Goal: Task Accomplishment & Management: Complete application form

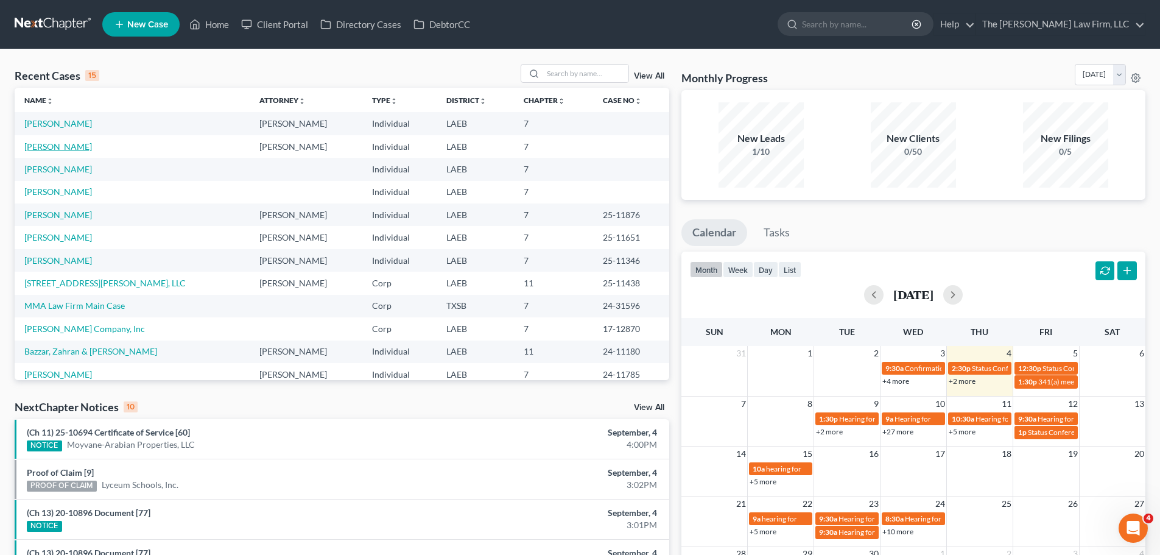
click at [59, 144] on link "[PERSON_NAME]" at bounding box center [58, 146] width 68 height 10
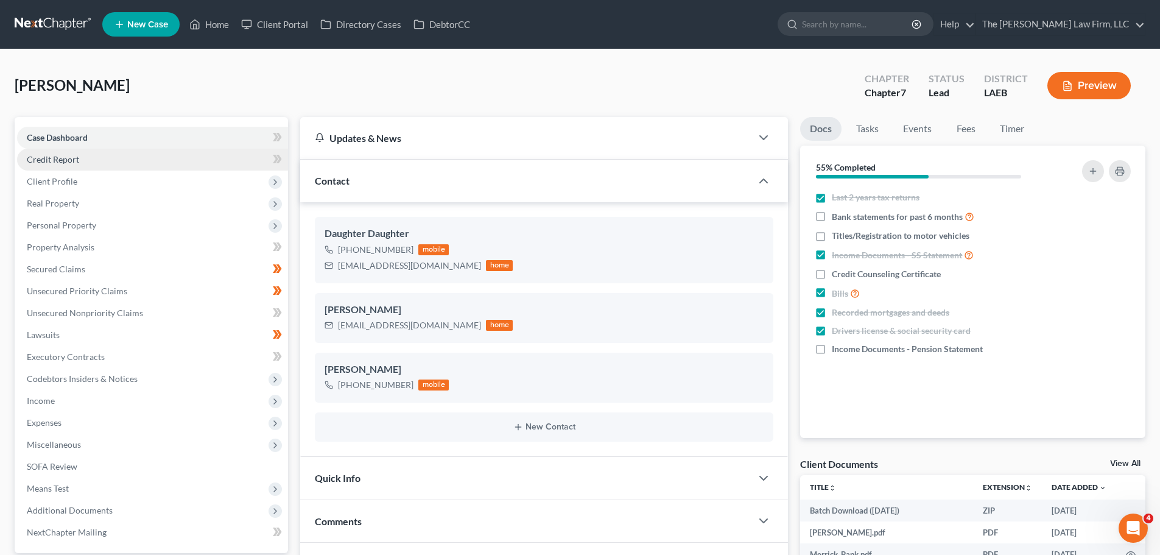
click at [66, 161] on span "Credit Report" at bounding box center [53, 159] width 52 height 10
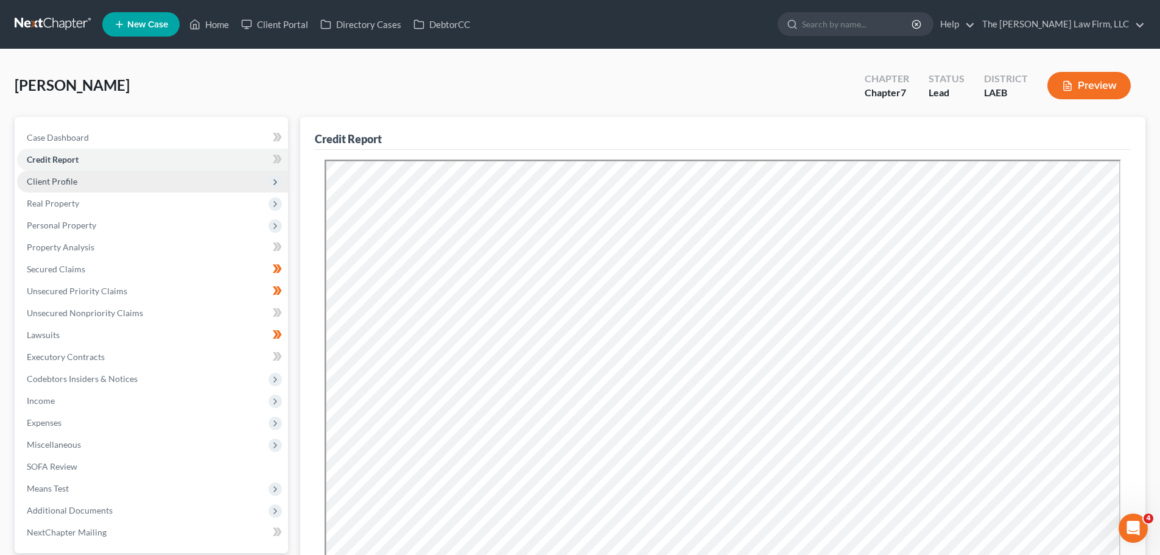
click at [63, 180] on span "Client Profile" at bounding box center [52, 181] width 51 height 10
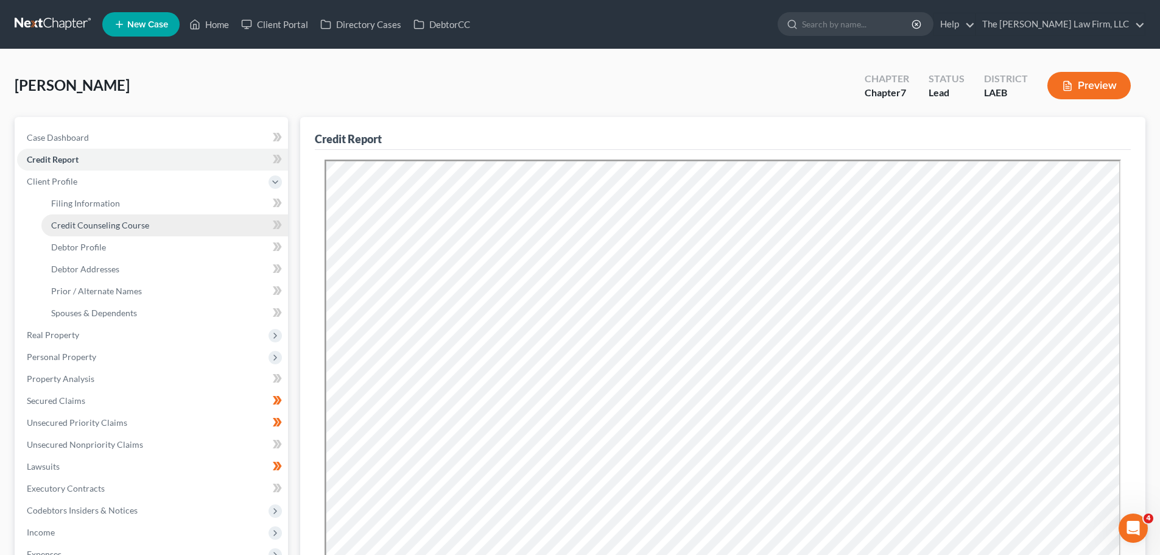
click at [64, 228] on span "Credit Counseling Course" at bounding box center [100, 225] width 98 height 10
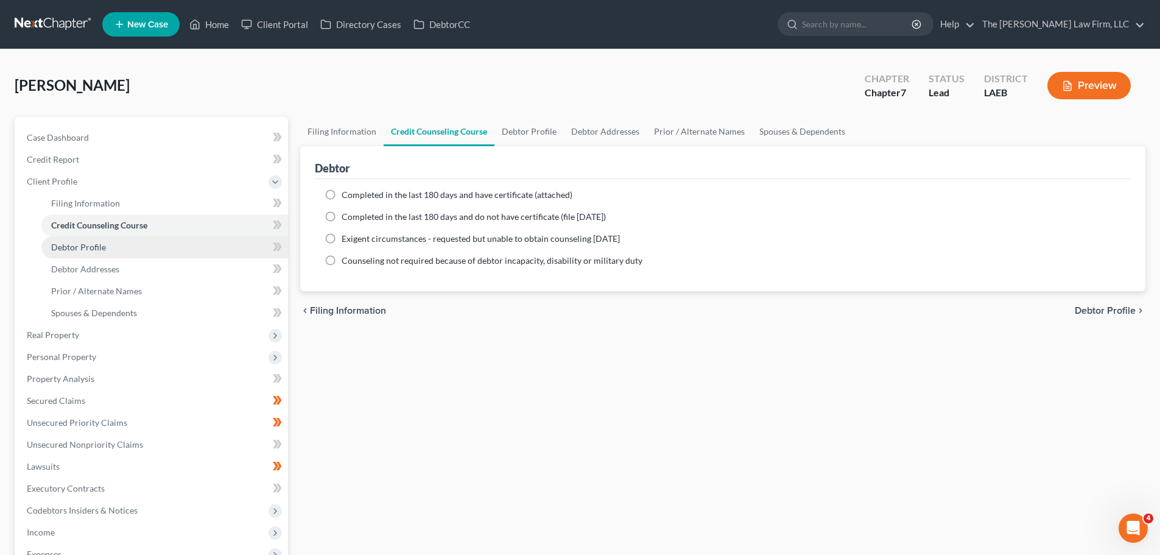
click at [76, 250] on span "Debtor Profile" at bounding box center [78, 247] width 55 height 10
select select "0"
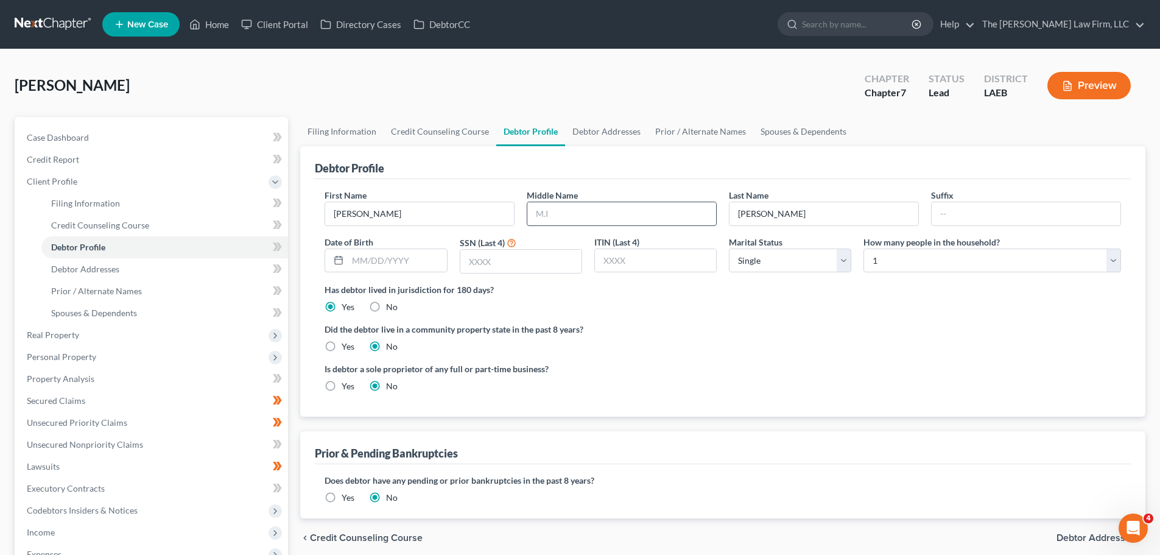
click at [577, 217] on input "text" at bounding box center [621, 213] width 189 height 23
type input "A."
click at [375, 262] on input "text" at bounding box center [397, 260] width 99 height 23
click at [374, 262] on input "text" at bounding box center [397, 260] width 99 height 23
type input "05051947"
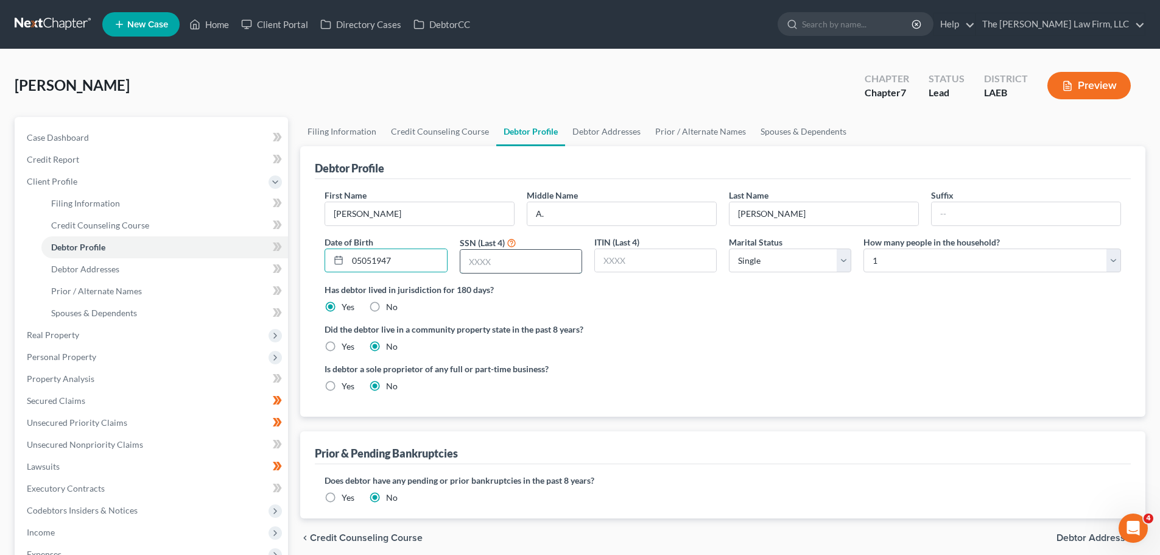
click at [517, 252] on input "text" at bounding box center [520, 261] width 121 height 23
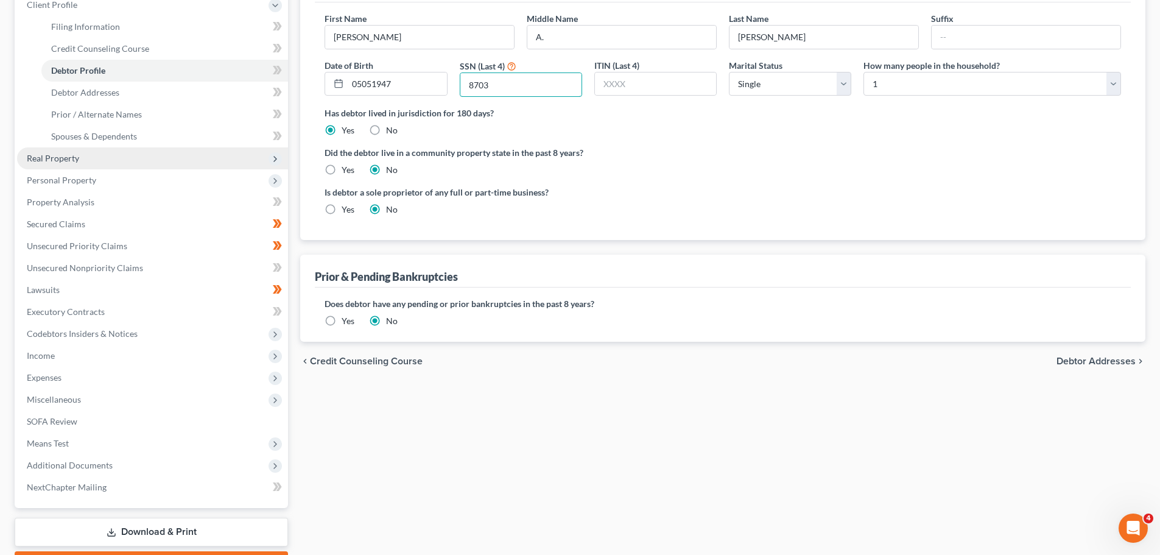
scroll to position [2, 0]
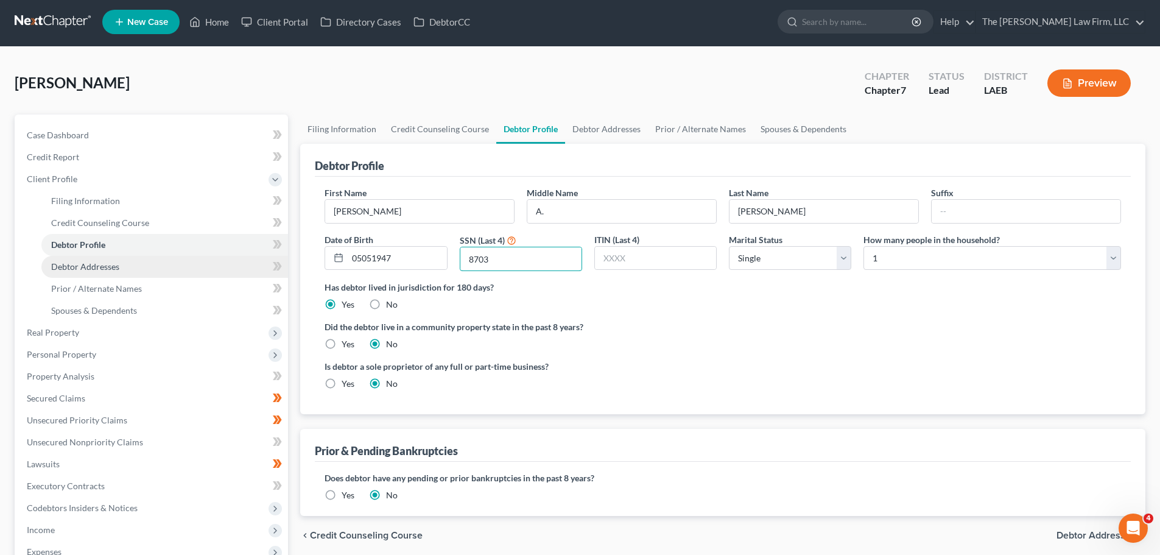
type input "8703"
click at [91, 270] on span "Debtor Addresses" at bounding box center [85, 266] width 68 height 10
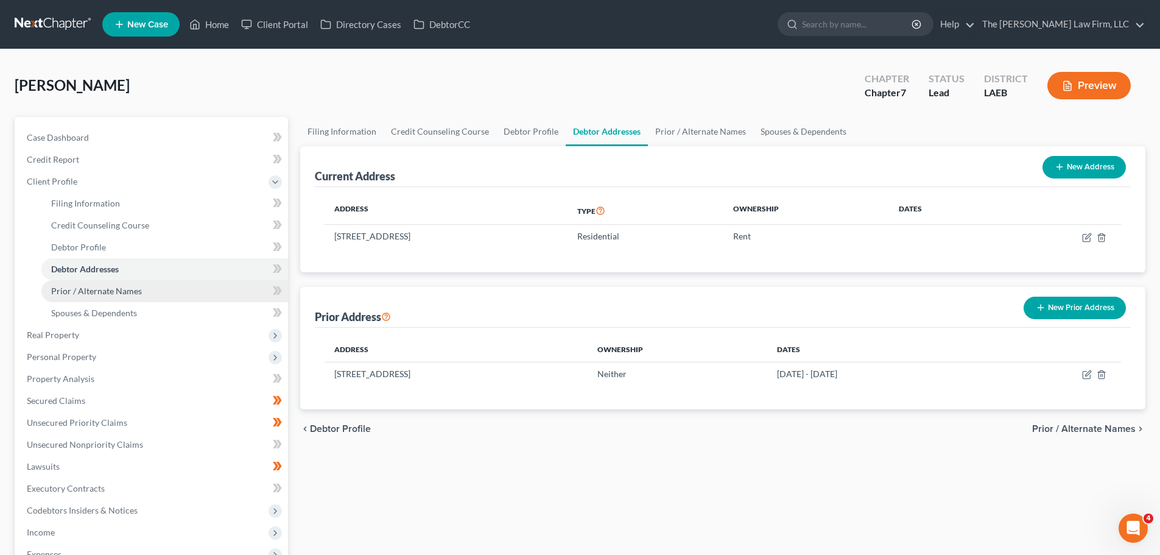
click at [86, 292] on span "Prior / Alternate Names" at bounding box center [96, 291] width 91 height 10
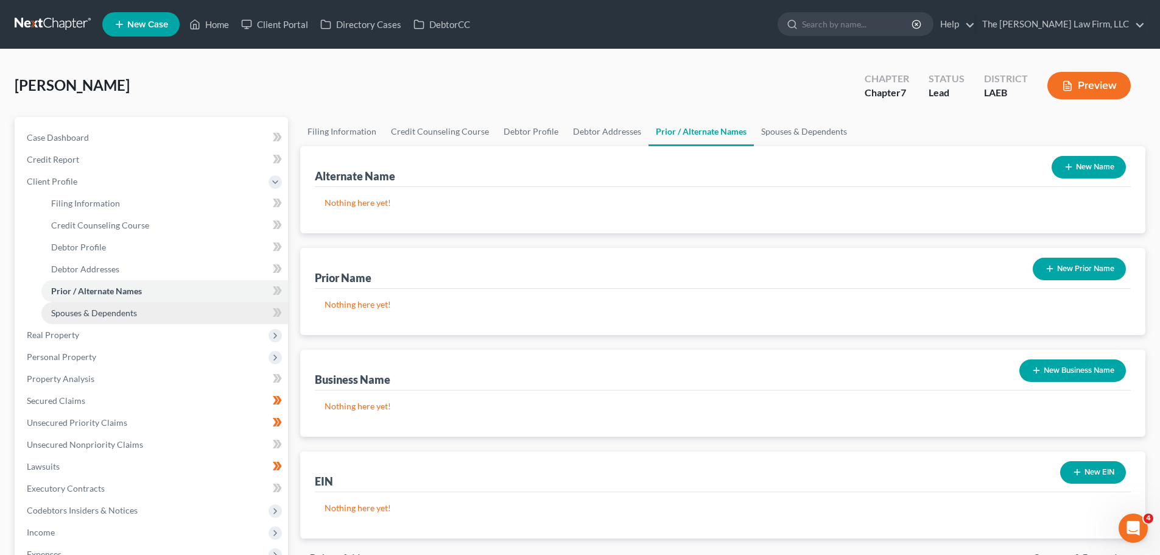
click at [86, 314] on span "Spouses & Dependents" at bounding box center [94, 313] width 86 height 10
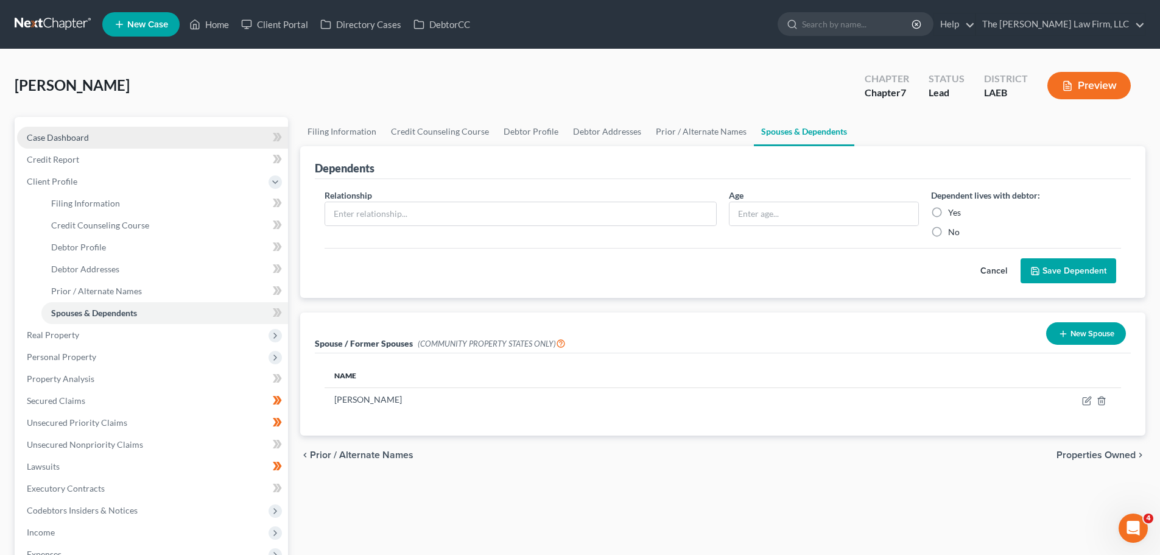
click at [63, 130] on link "Case Dashboard" at bounding box center [152, 138] width 271 height 22
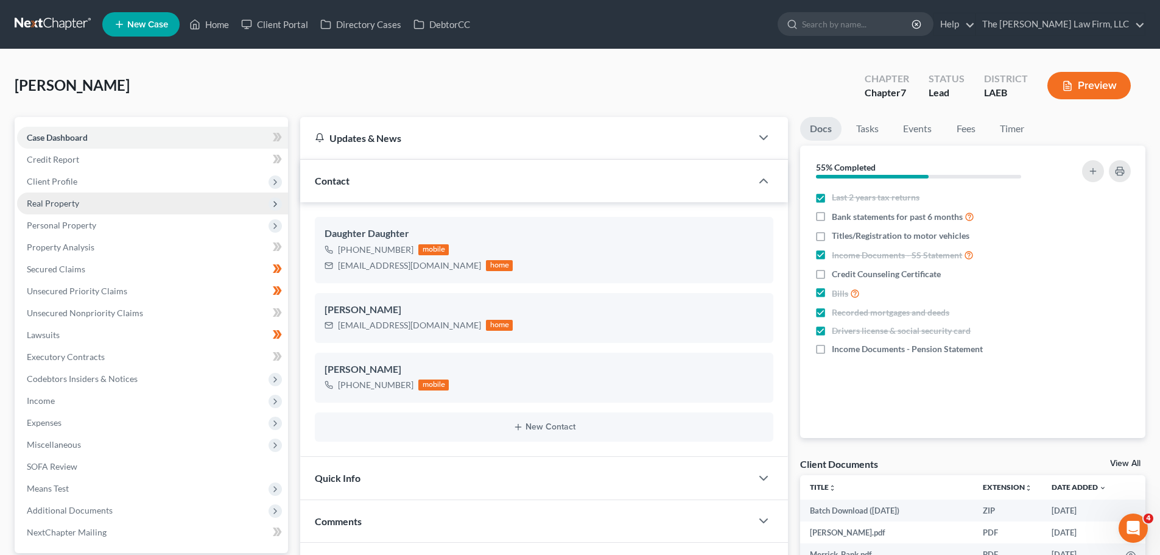
click at [49, 203] on span "Real Property" at bounding box center [53, 203] width 52 height 10
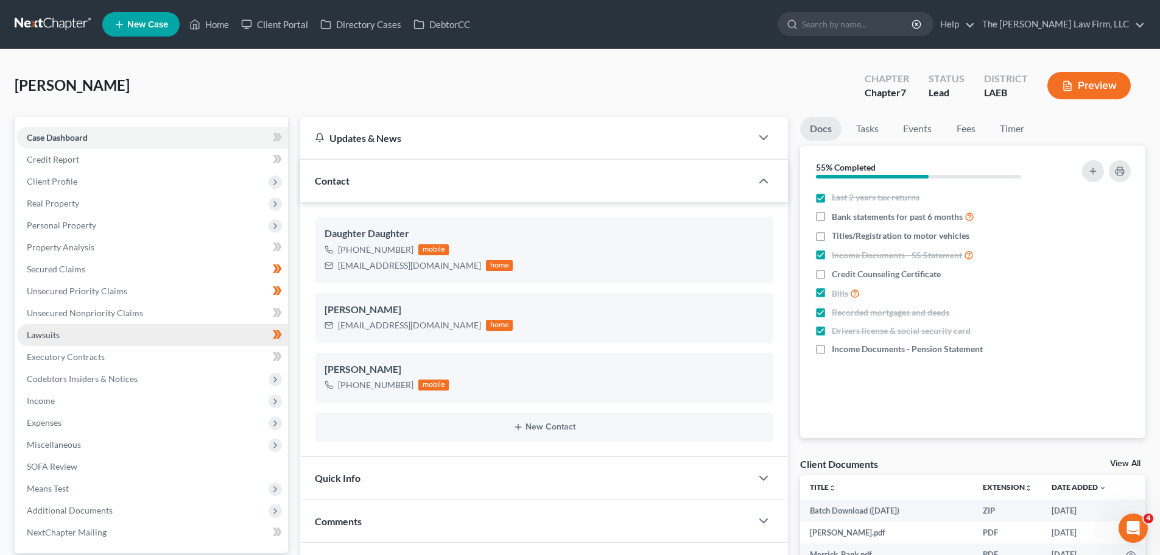
click at [39, 329] on span "Lawsuits" at bounding box center [43, 334] width 33 height 10
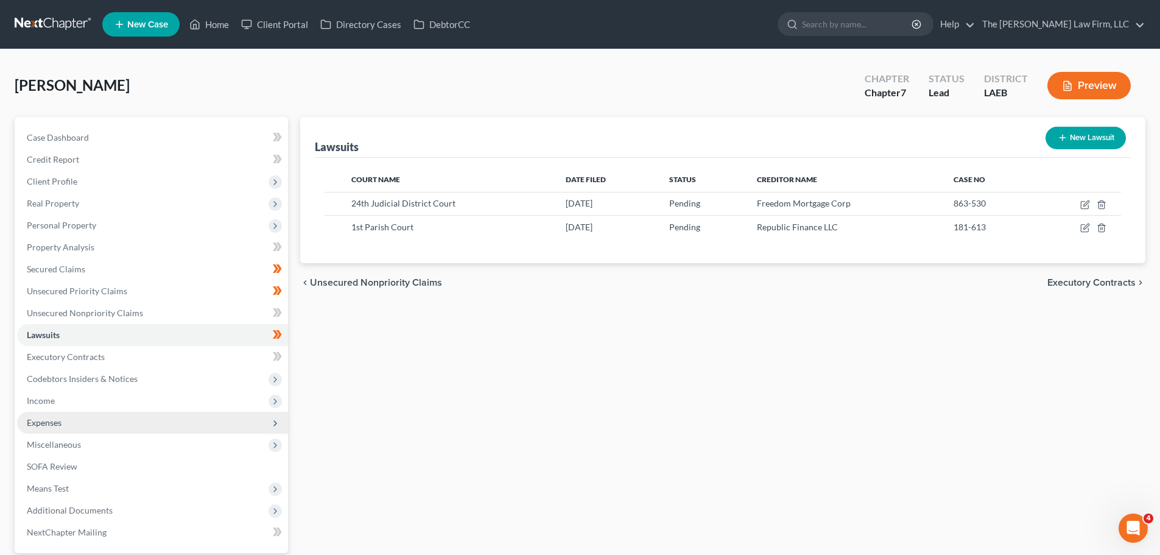
click at [40, 421] on span "Expenses" at bounding box center [44, 422] width 35 height 10
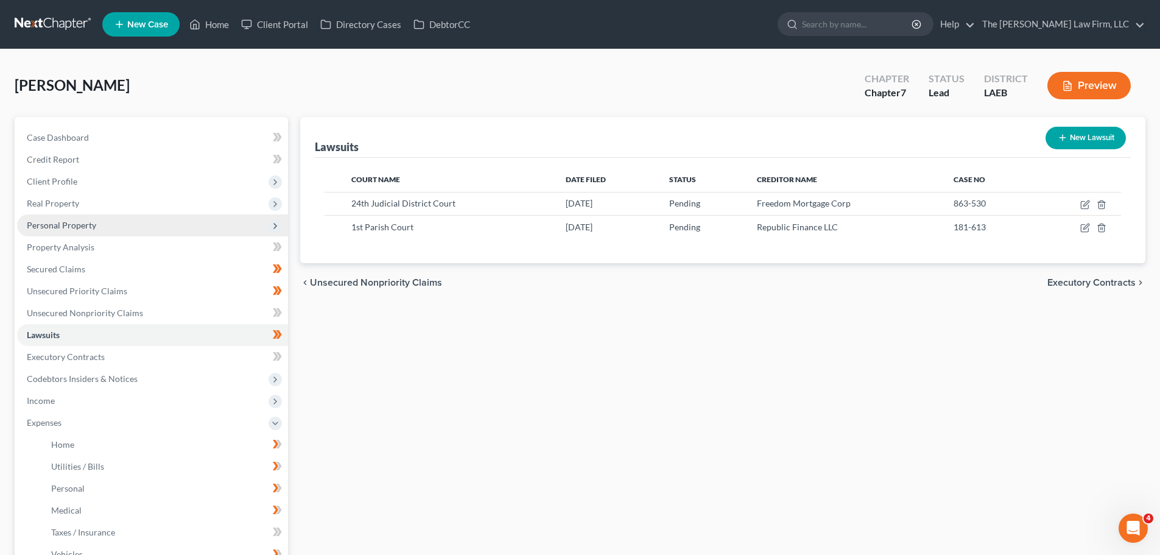
click at [60, 229] on span "Personal Property" at bounding box center [61, 225] width 69 height 10
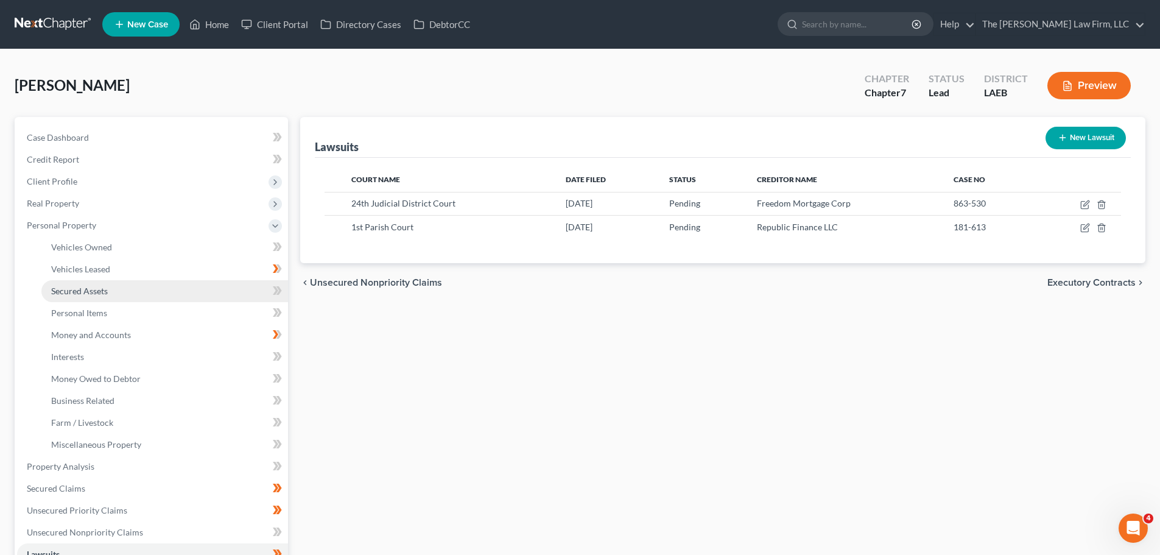
click at [79, 289] on span "Secured Assets" at bounding box center [79, 291] width 57 height 10
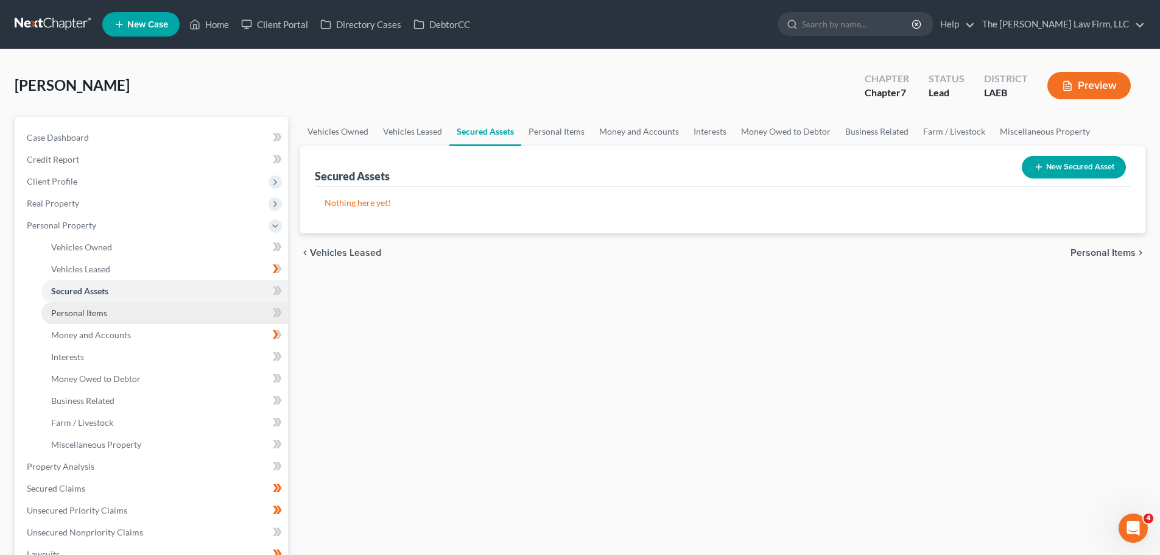
click at [83, 314] on span "Personal Items" at bounding box center [79, 313] width 56 height 10
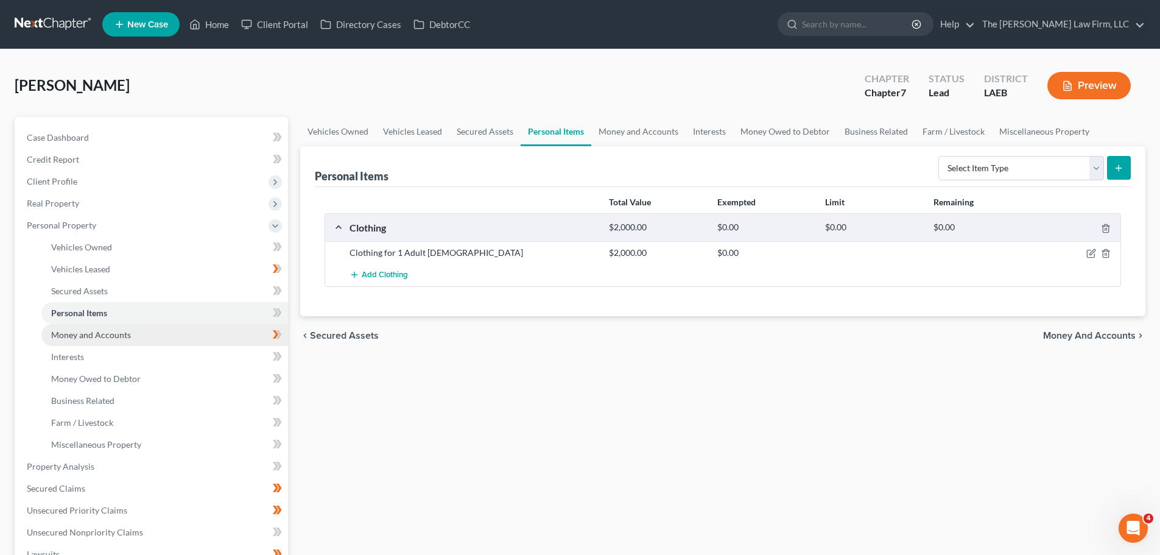
click at [102, 335] on span "Money and Accounts" at bounding box center [91, 334] width 80 height 10
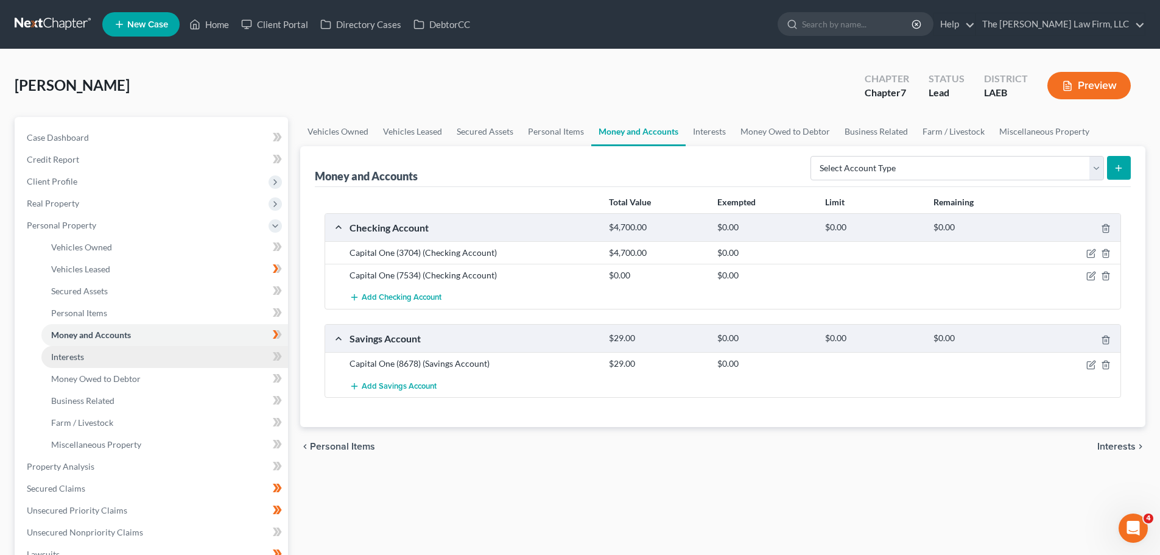
click at [75, 354] on span "Interests" at bounding box center [67, 356] width 33 height 10
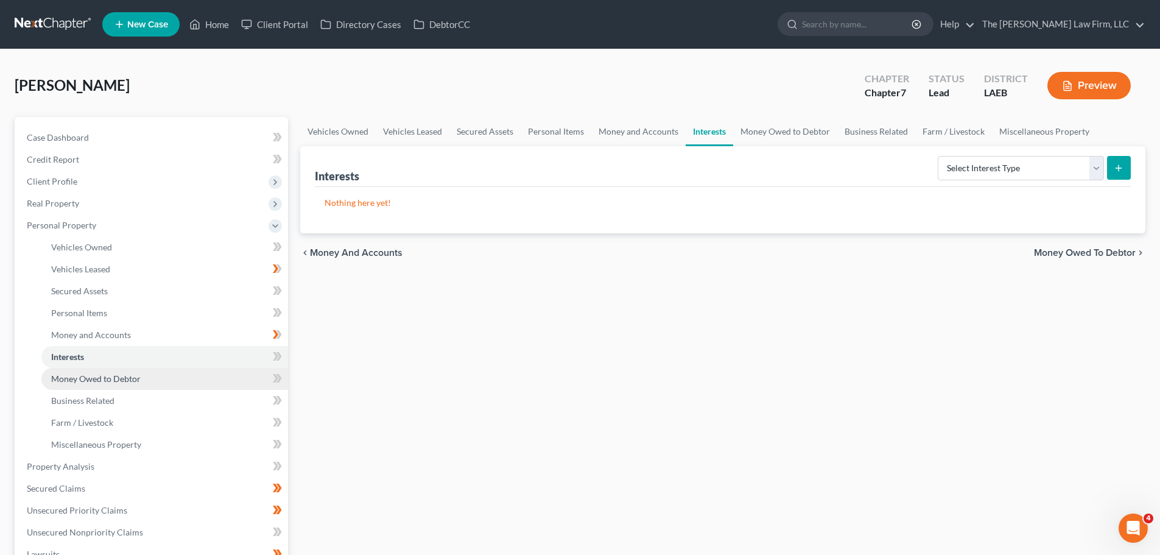
click at [76, 375] on span "Money Owed to Debtor" at bounding box center [96, 378] width 90 height 10
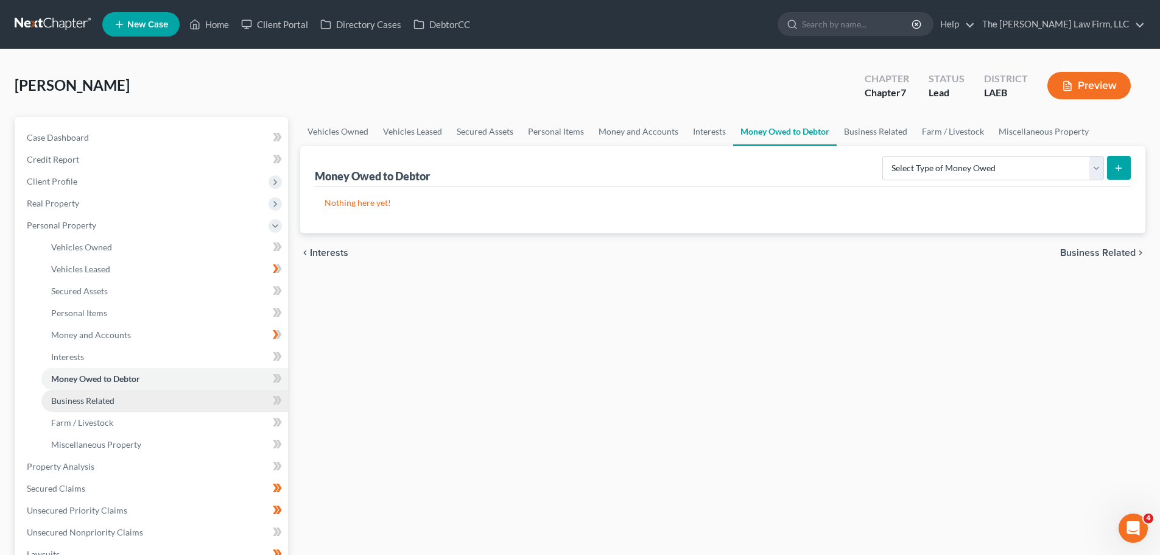
click at [76, 398] on span "Business Related" at bounding box center [82, 400] width 63 height 10
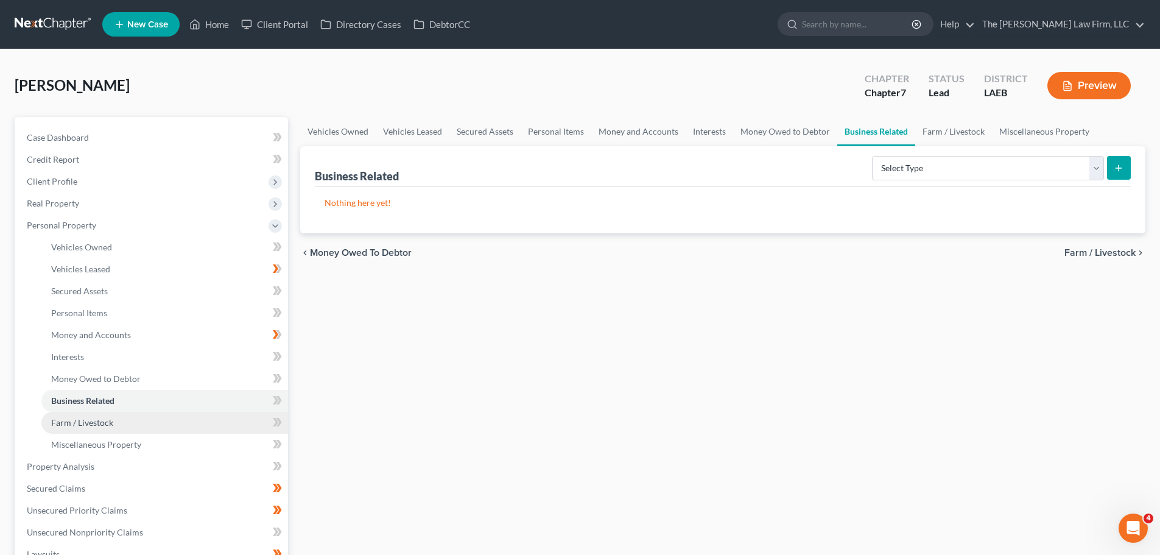
click at [77, 420] on span "Farm / Livestock" at bounding box center [82, 422] width 62 height 10
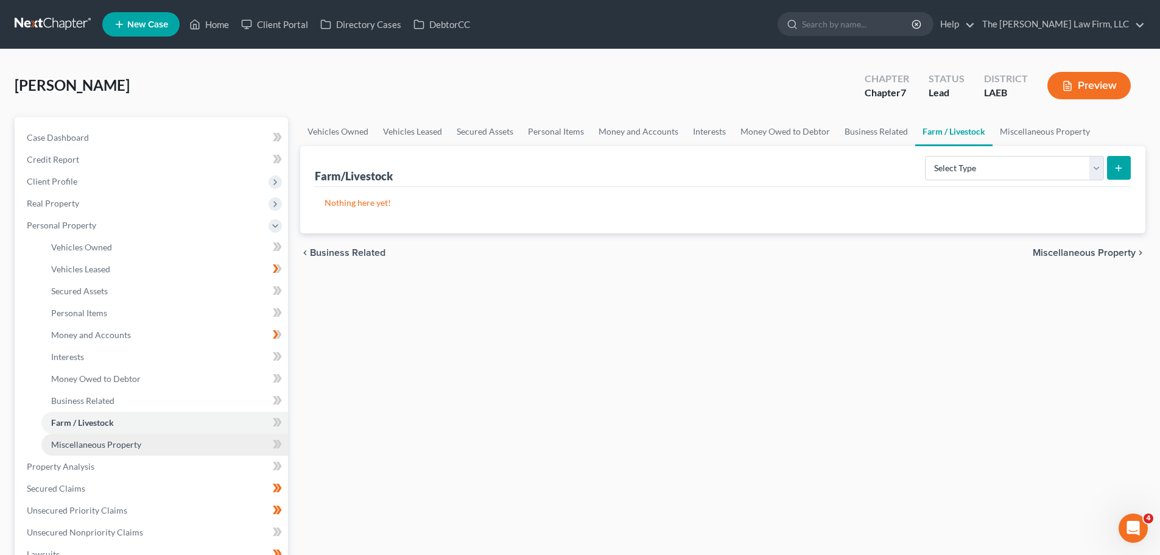
click at [77, 444] on span "Miscellaneous Property" at bounding box center [96, 444] width 90 height 10
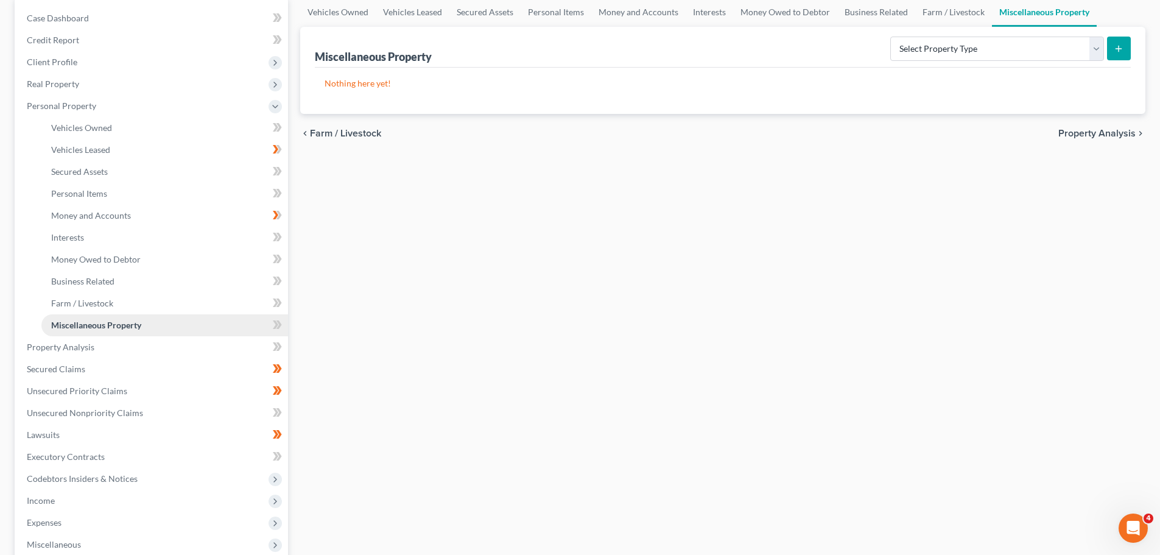
scroll to position [122, 0]
click at [49, 352] on link "Property Analysis" at bounding box center [152, 345] width 271 height 22
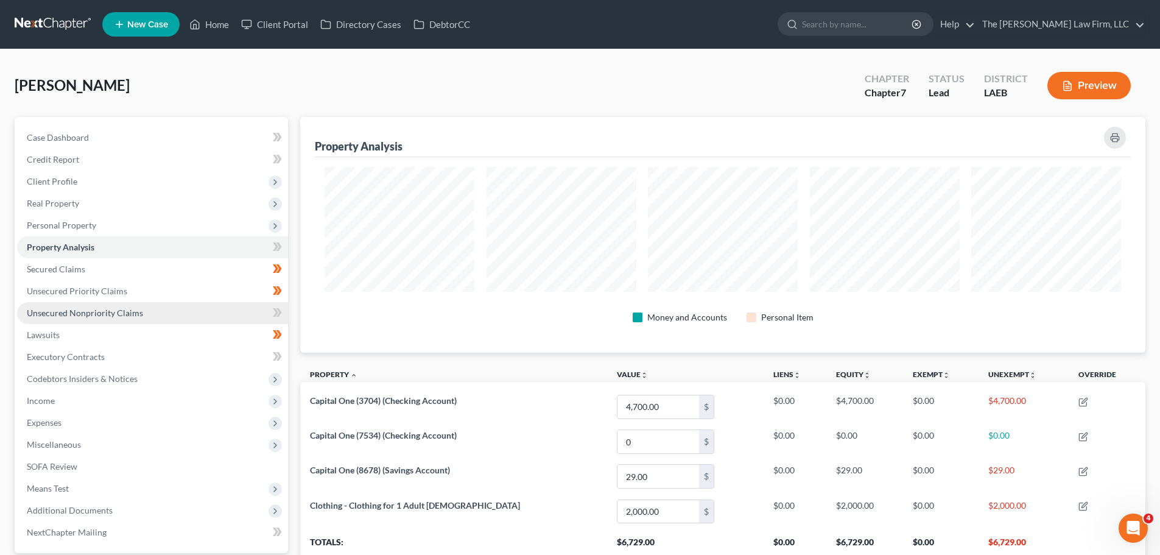
click at [90, 320] on link "Unsecured Nonpriority Claims" at bounding box center [152, 313] width 271 height 22
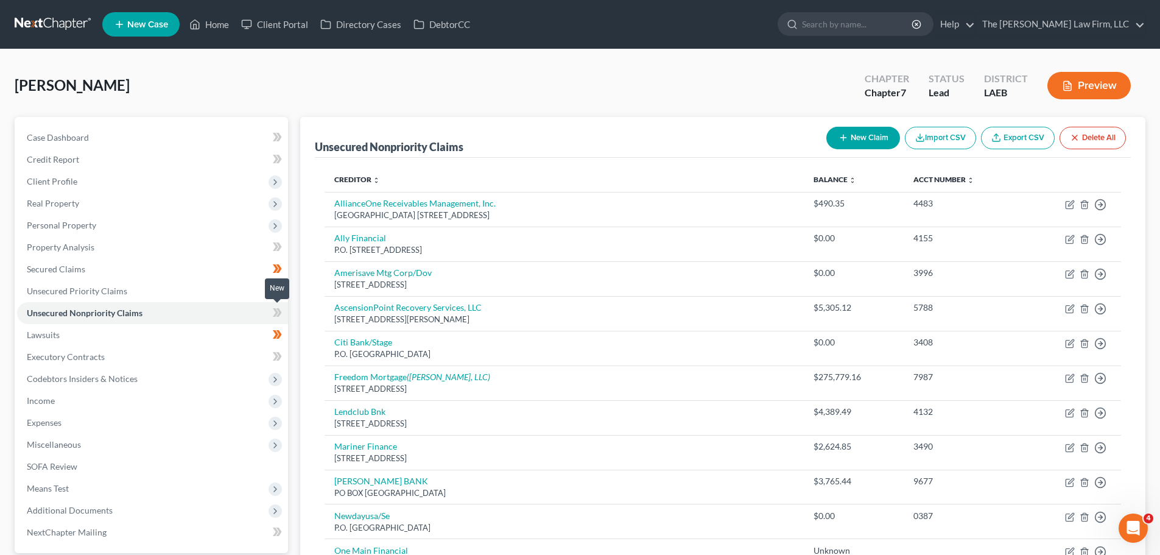
click at [276, 314] on icon at bounding box center [275, 312] width 5 height 9
click at [56, 420] on span "Expenses" at bounding box center [44, 422] width 35 height 10
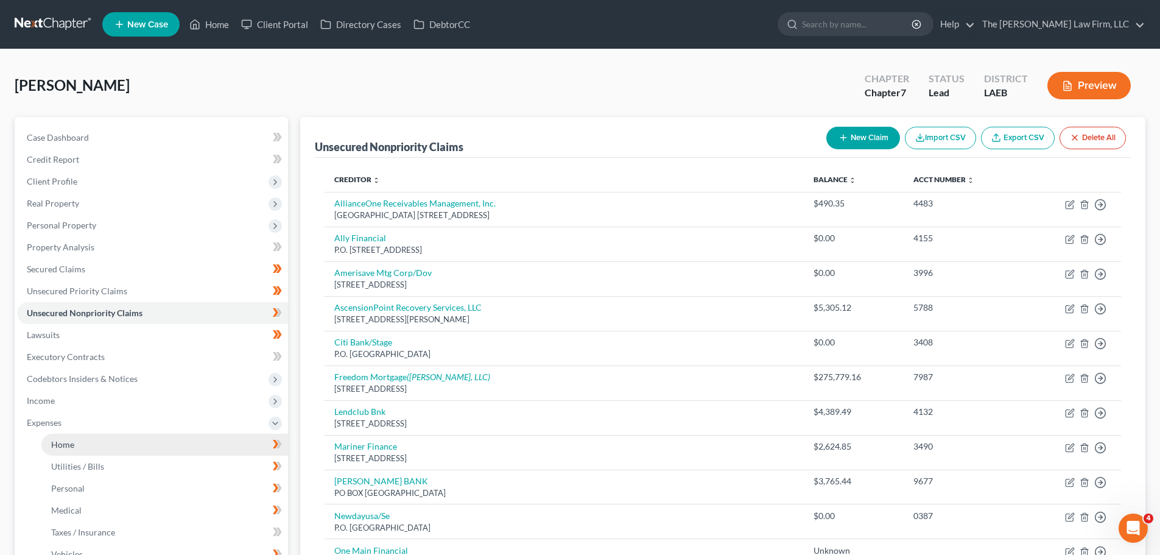
click at [111, 442] on link "Home" at bounding box center [164, 445] width 247 height 22
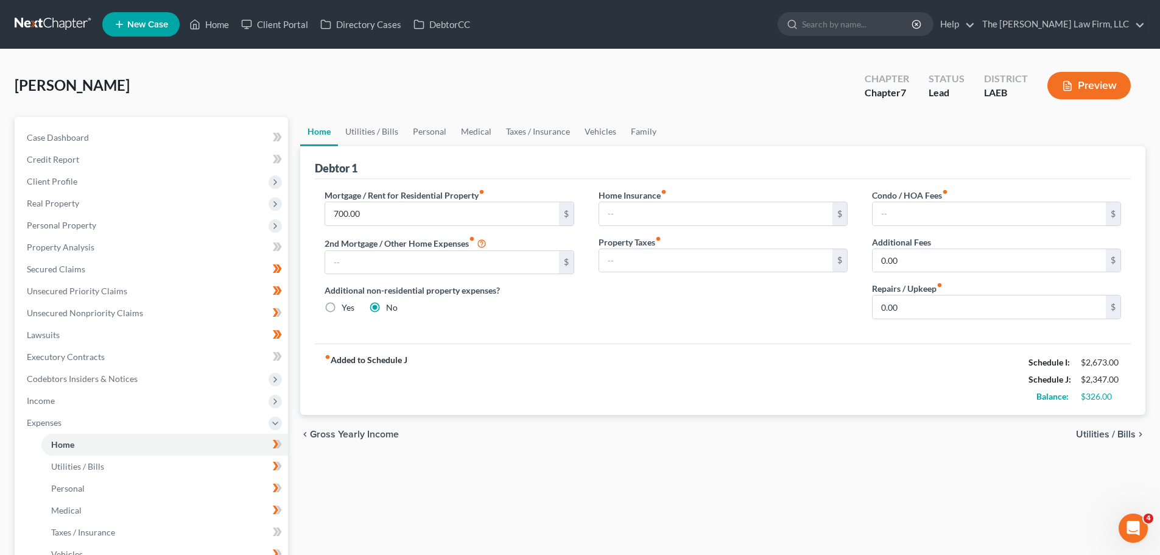
scroll to position [61, 0]
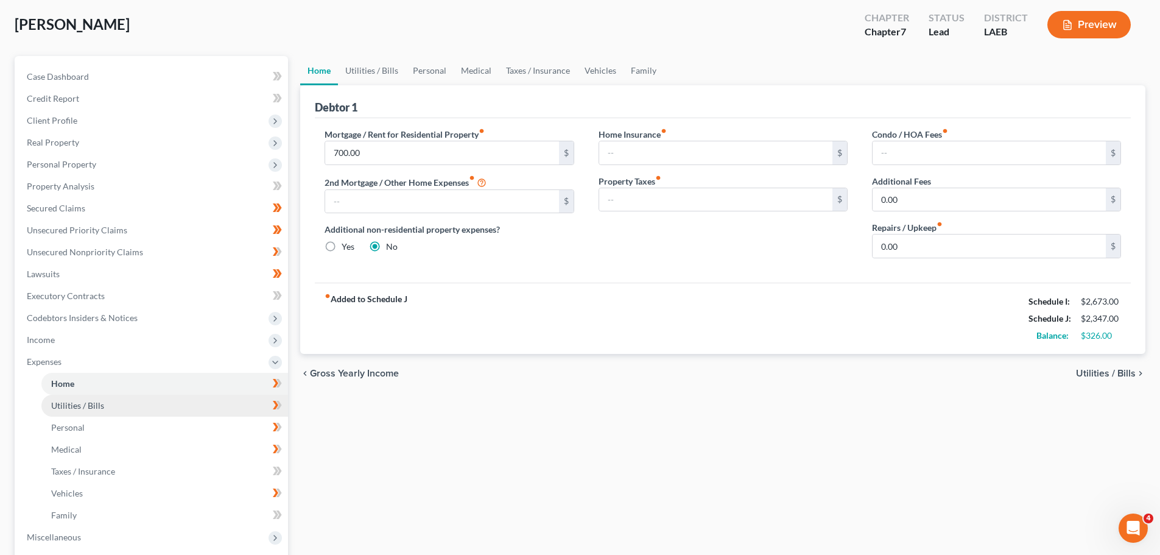
click at [132, 408] on link "Utilities / Bills" at bounding box center [164, 406] width 247 height 22
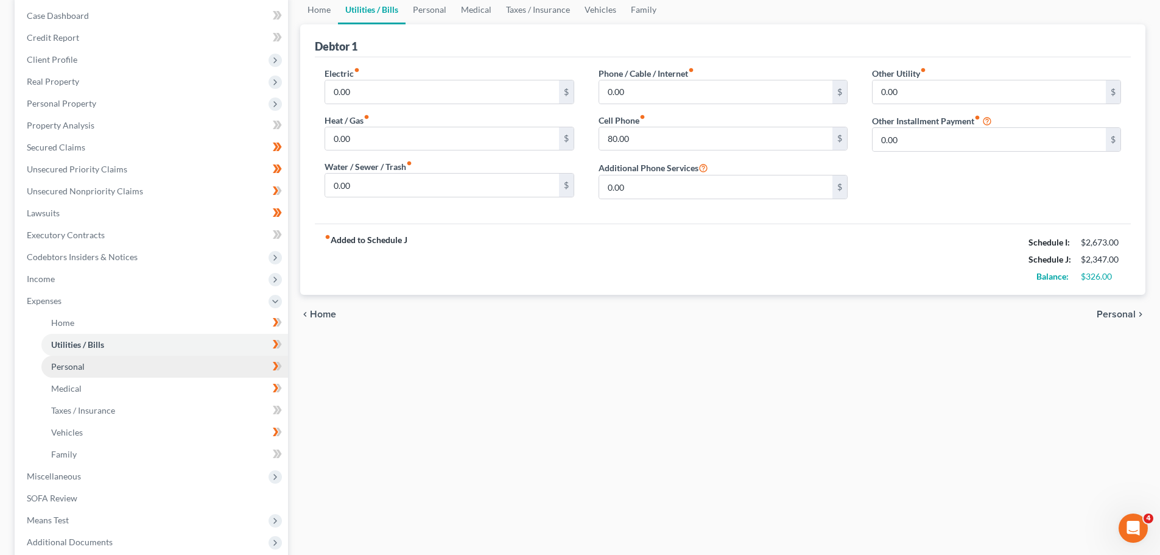
click at [66, 368] on span "Personal" at bounding box center [67, 366] width 33 height 10
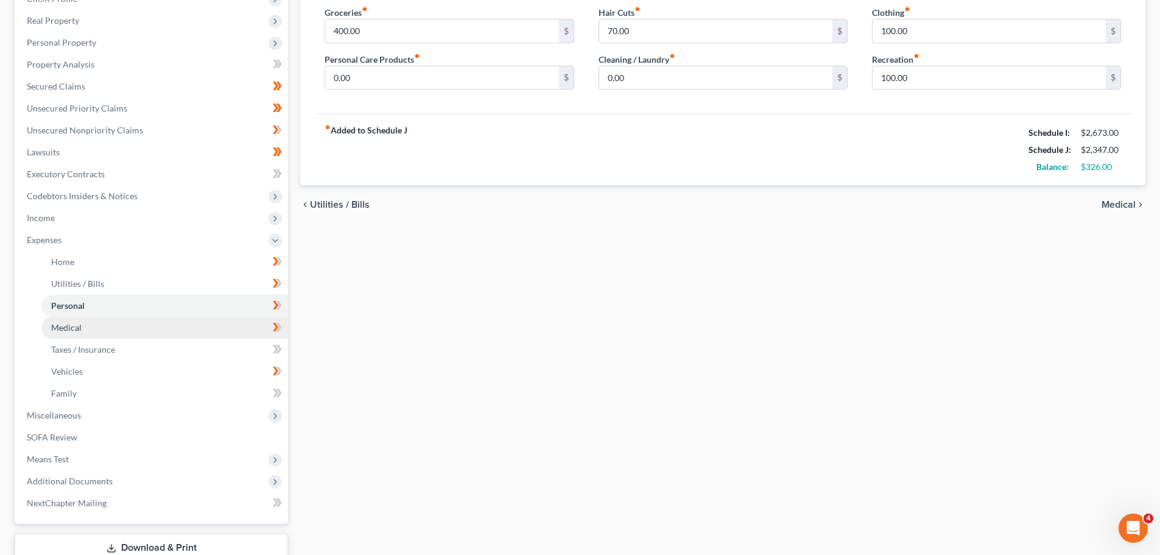
click at [62, 333] on link "Medical" at bounding box center [164, 328] width 247 height 22
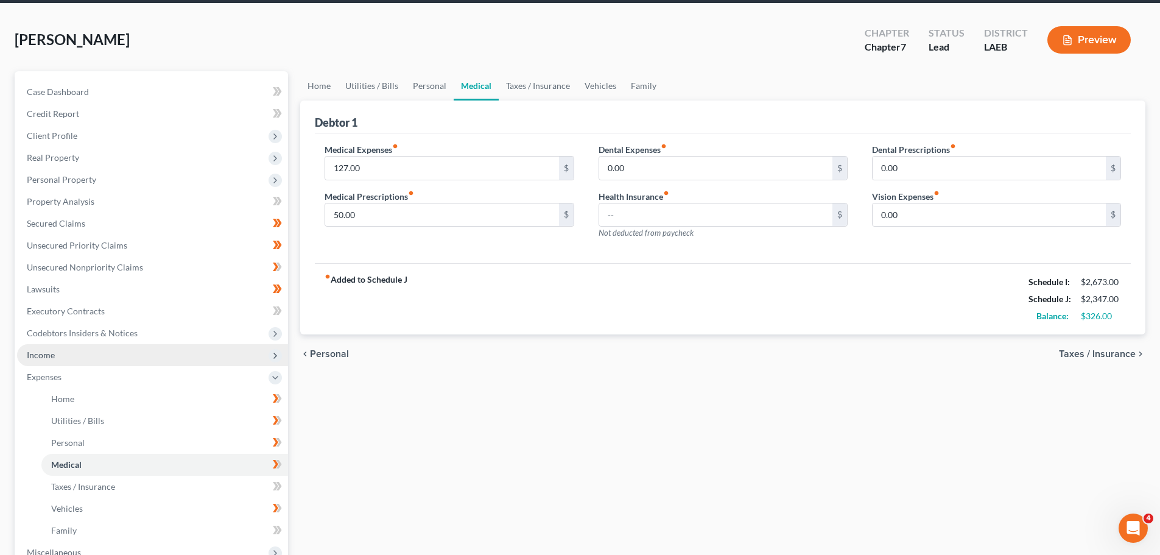
scroll to position [183, 0]
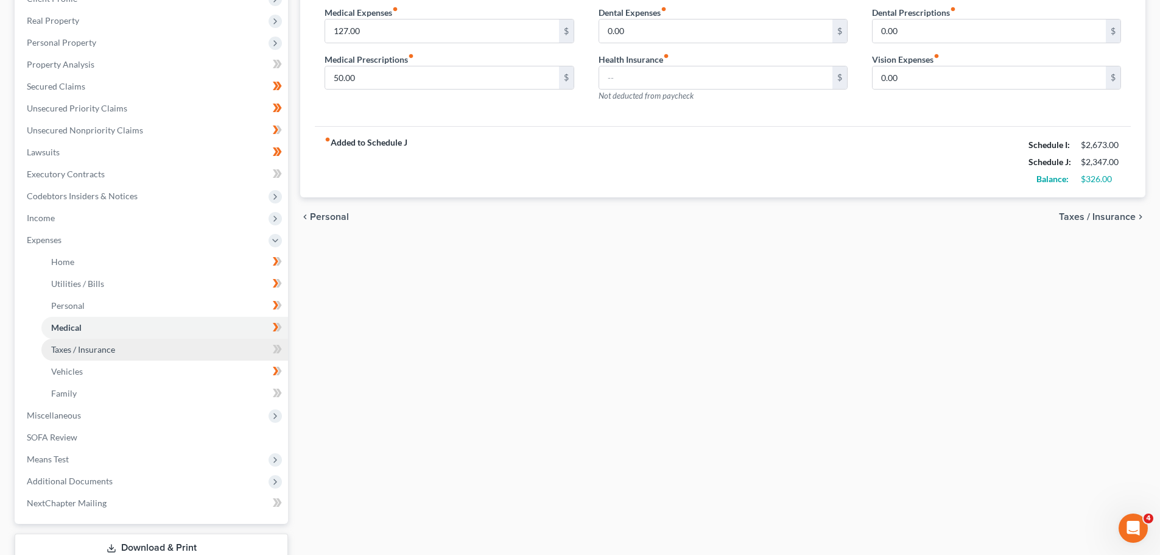
click at [90, 348] on span "Taxes / Insurance" at bounding box center [83, 349] width 64 height 10
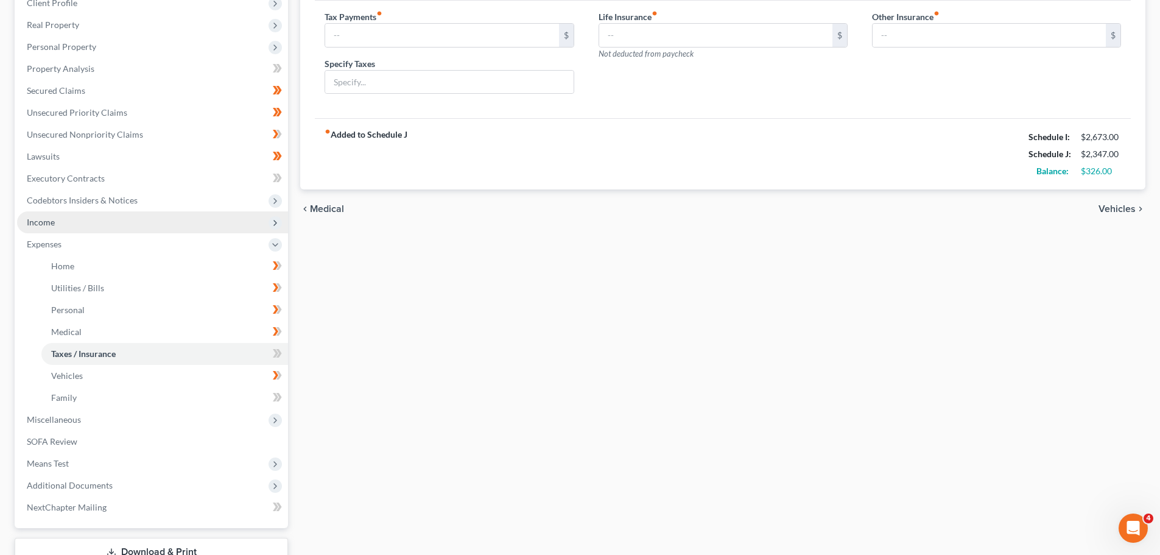
scroll to position [183, 0]
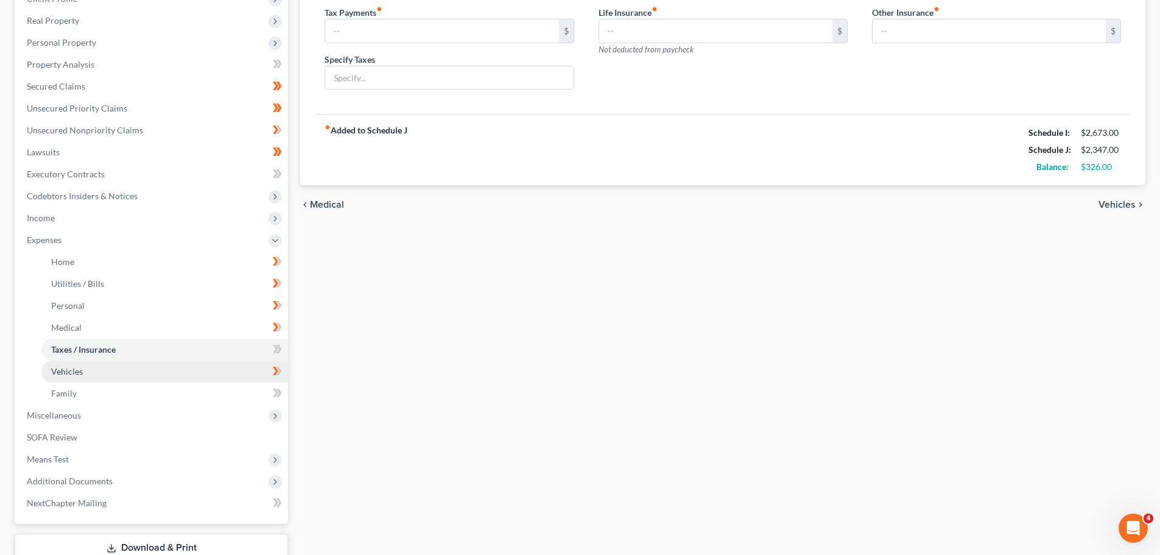
click at [75, 371] on span "Vehicles" at bounding box center [67, 371] width 32 height 10
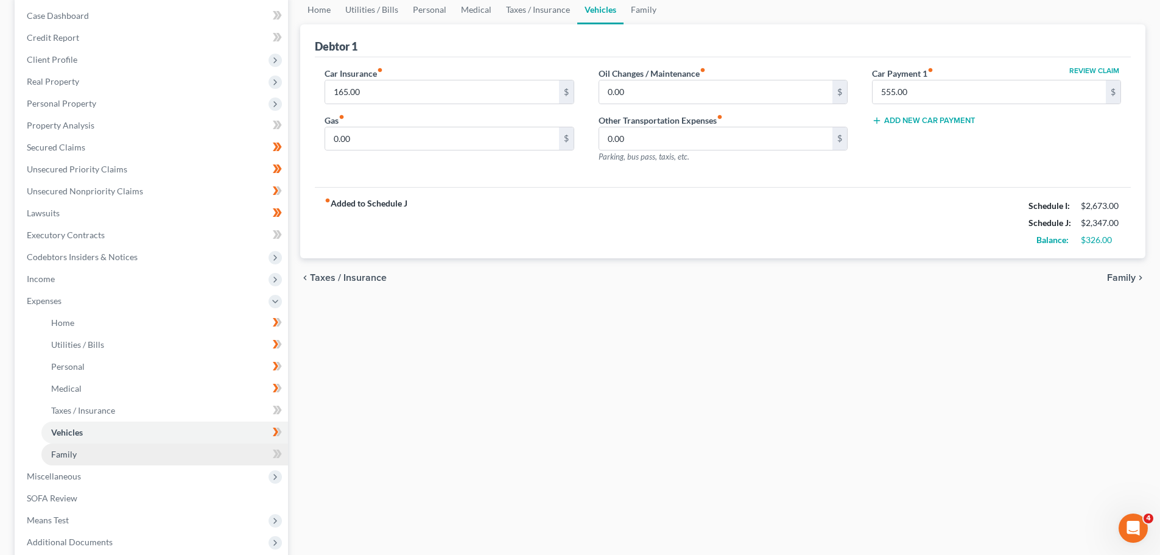
click at [84, 456] on link "Family" at bounding box center [164, 454] width 247 height 22
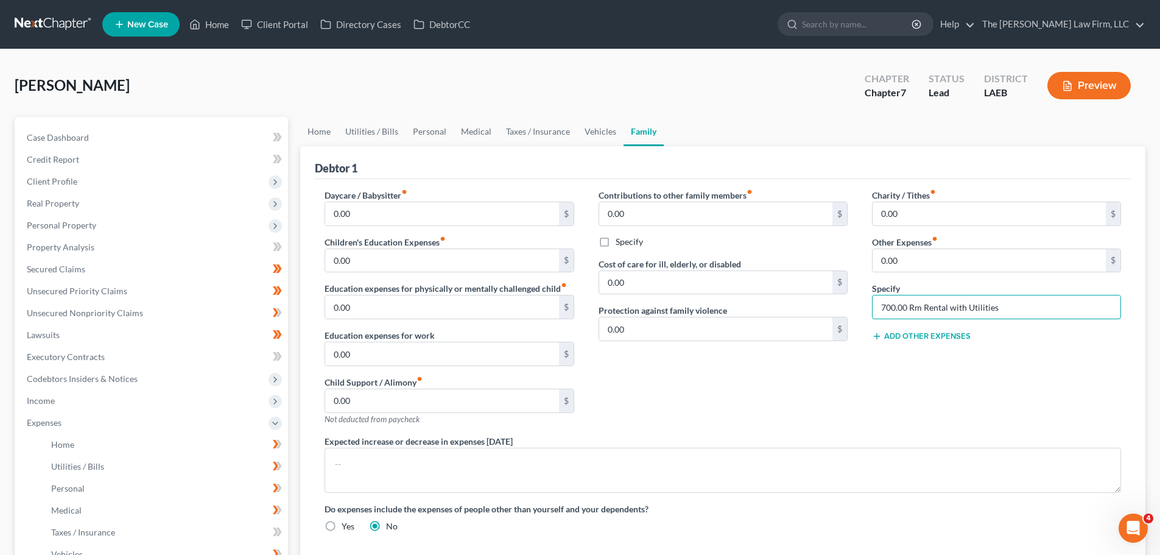
drag, startPoint x: 1026, startPoint y: 311, endPoint x: 820, endPoint y: 316, distance: 206.5
click at [820, 316] on div "Daycare / Babysitter fiber_manual_record 0.00 $ Children's Education Expenses f…" at bounding box center [722, 365] width 821 height 353
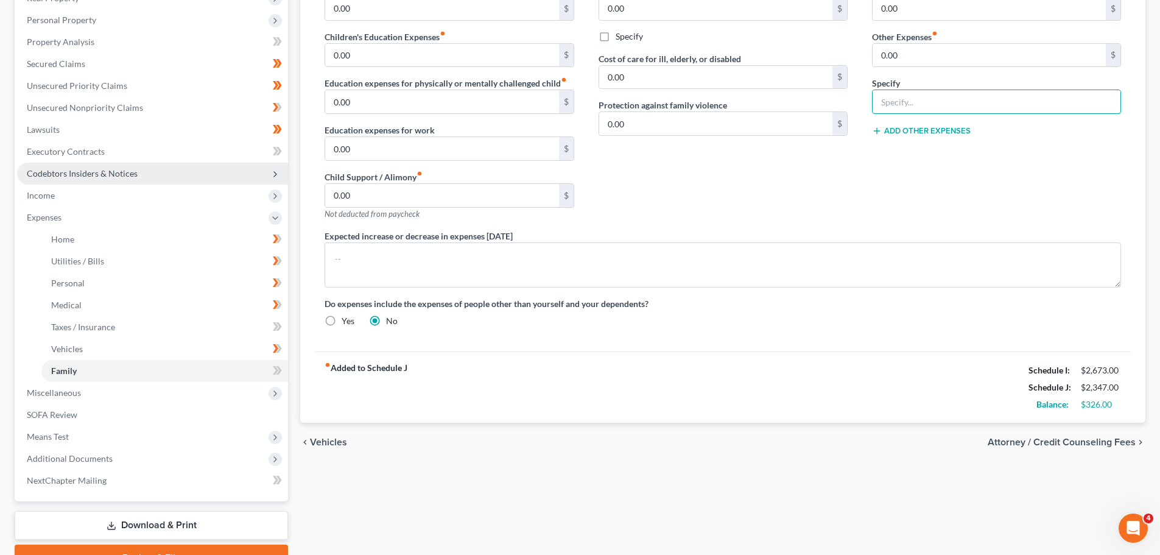
scroll to position [244, 0]
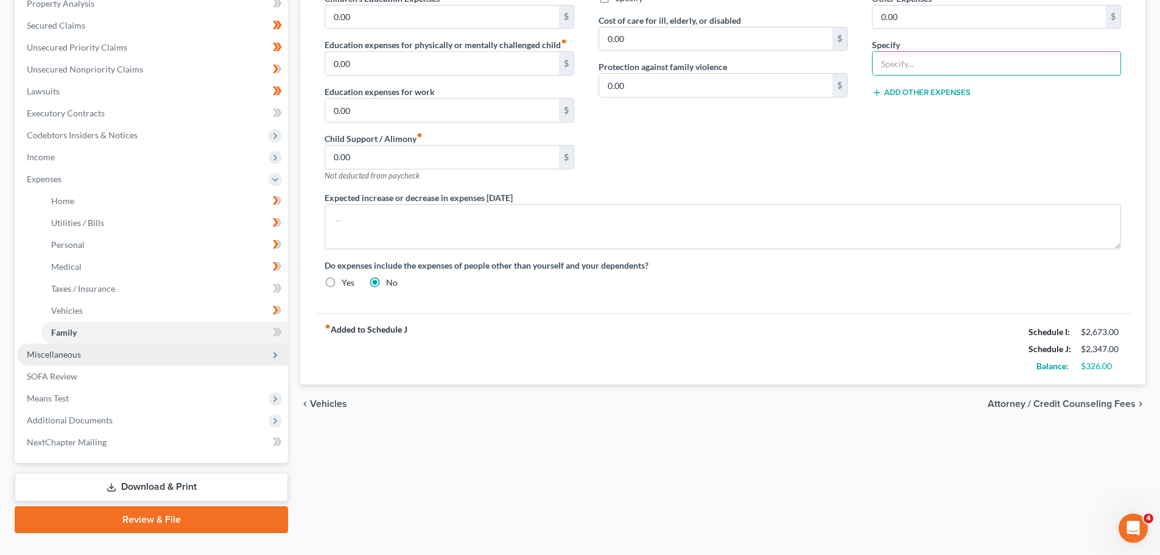
click at [55, 359] on span "Miscellaneous" at bounding box center [152, 354] width 271 height 22
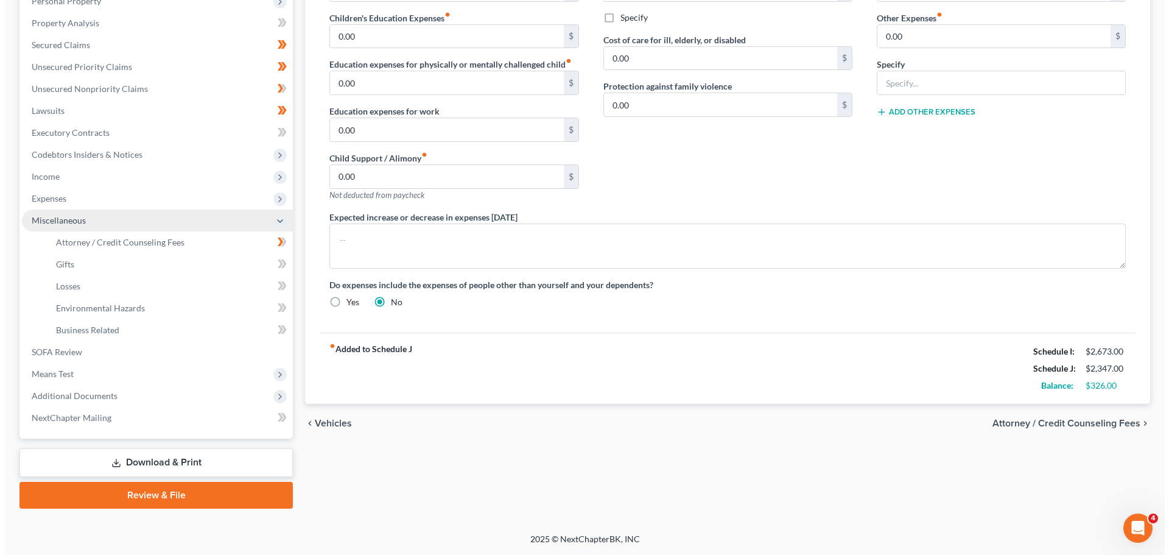
scroll to position [224, 0]
click at [55, 359] on link "SOFA Review" at bounding box center [152, 352] width 271 height 22
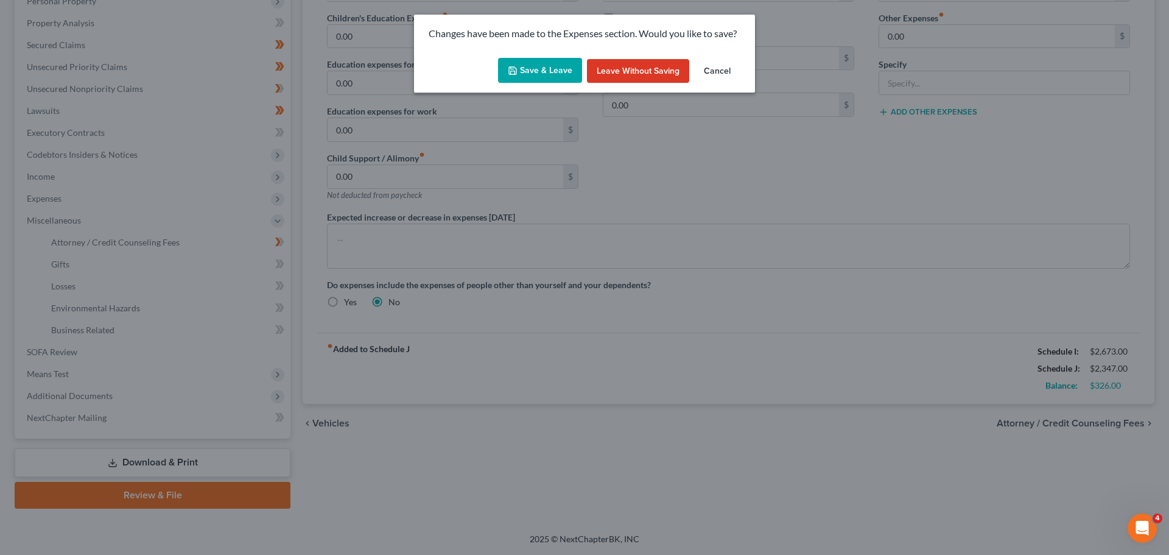
click at [549, 70] on button "Save & Leave" at bounding box center [540, 71] width 84 height 26
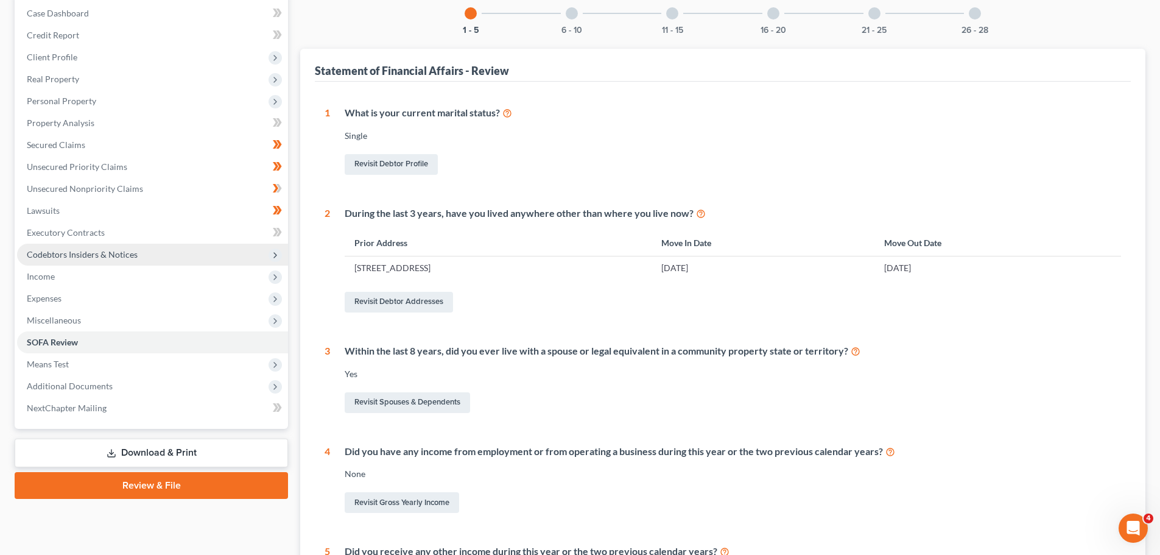
scroll to position [244, 0]
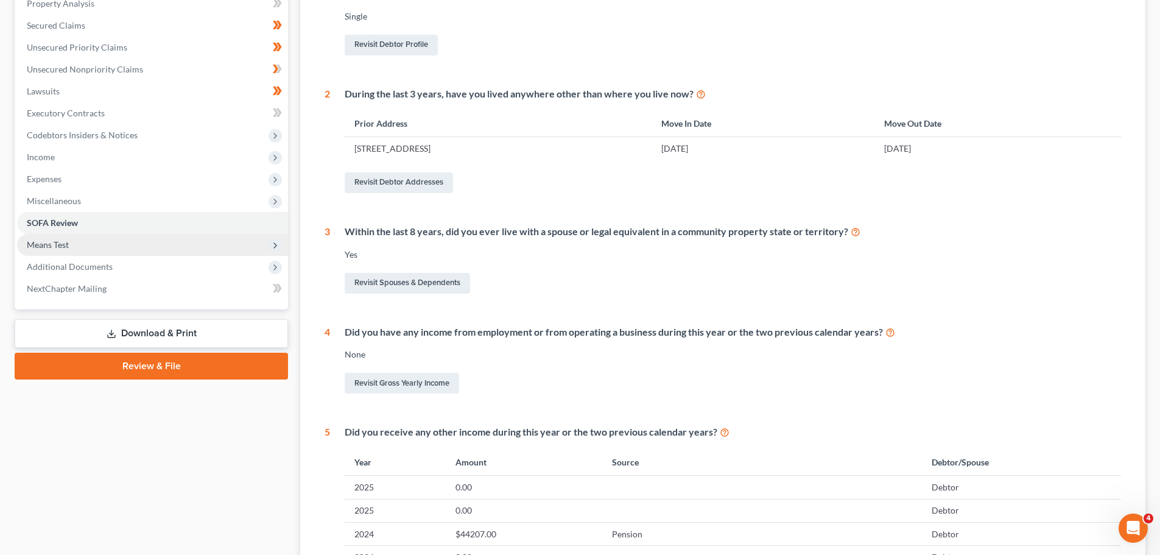
click at [44, 242] on span "Means Test" at bounding box center [48, 244] width 42 height 10
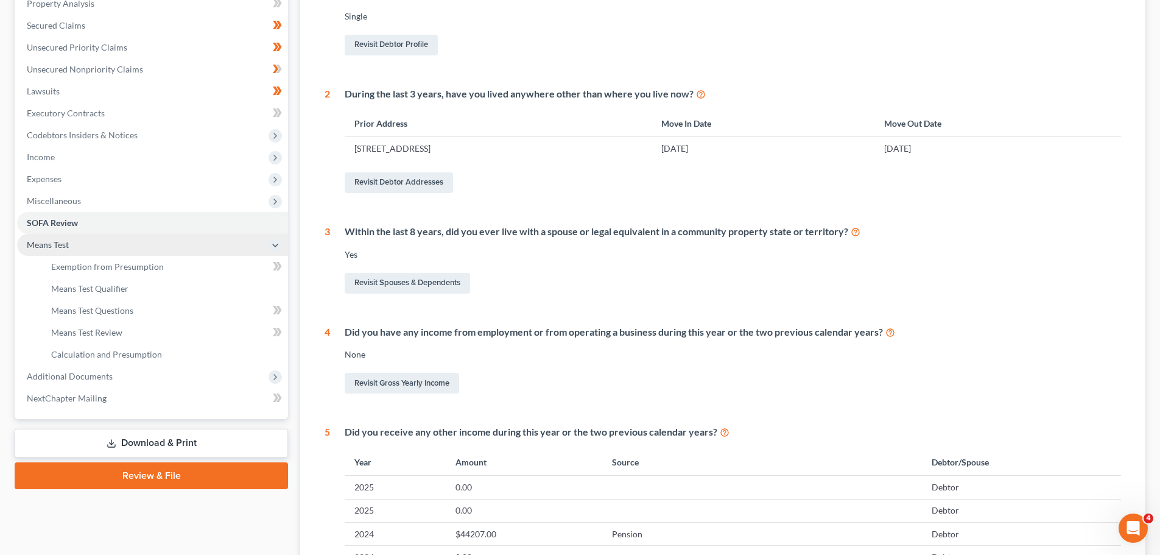
click at [44, 244] on span "Means Test" at bounding box center [48, 244] width 42 height 10
